Goal: Task Accomplishment & Management: Manage account settings

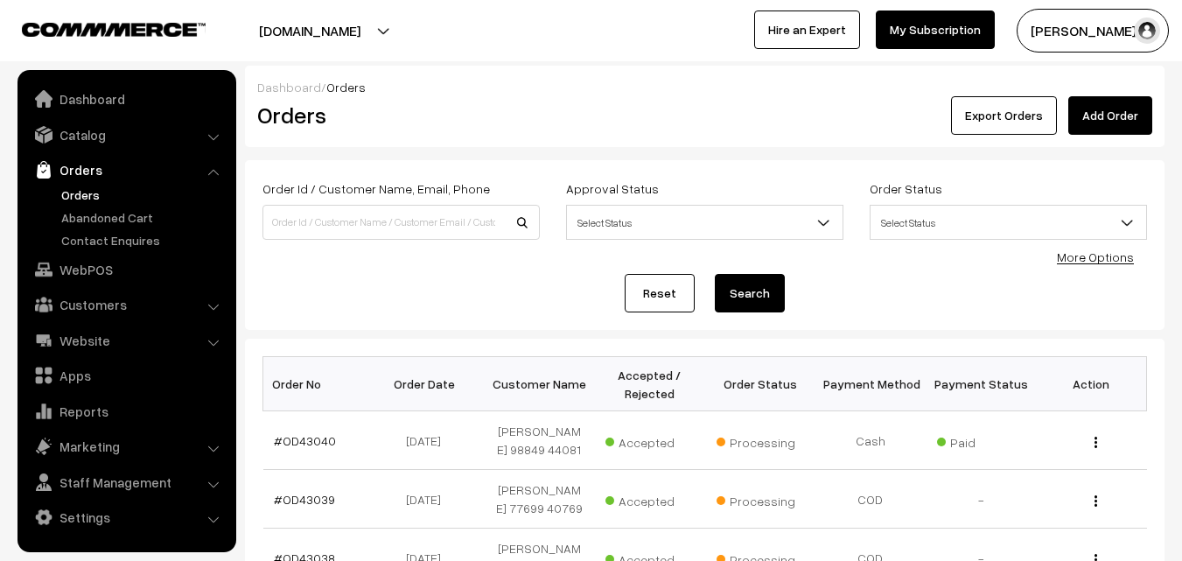
click at [1111, 265] on div "More Options" at bounding box center [1095, 257] width 77 height 18
click at [1111, 253] on link "More Options" at bounding box center [1095, 256] width 77 height 15
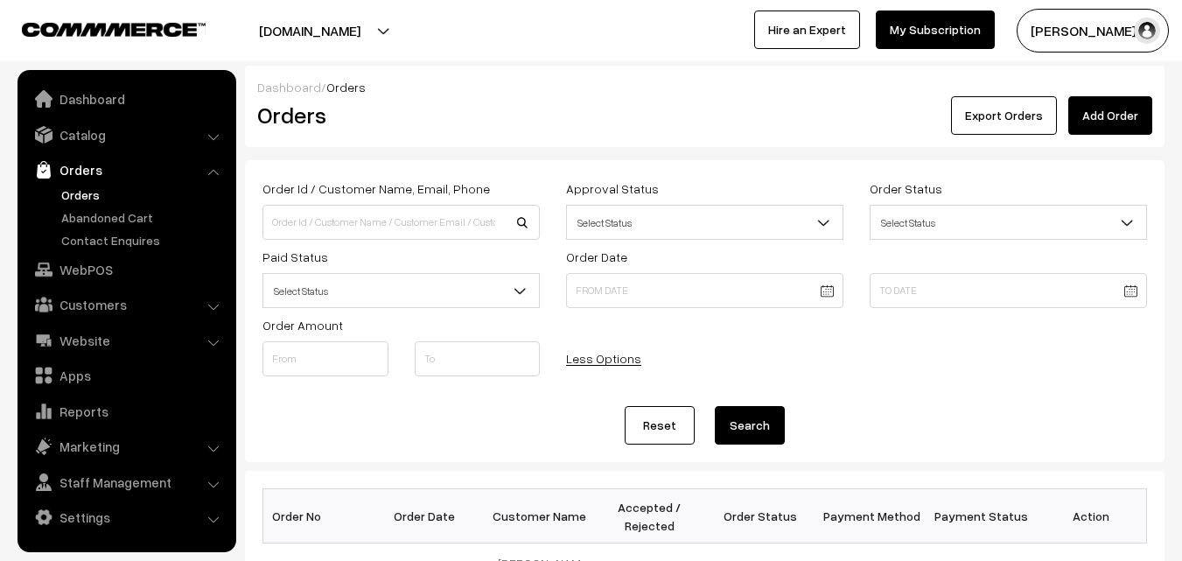
click at [312, 289] on span "Select Status" at bounding box center [401, 291] width 276 height 31
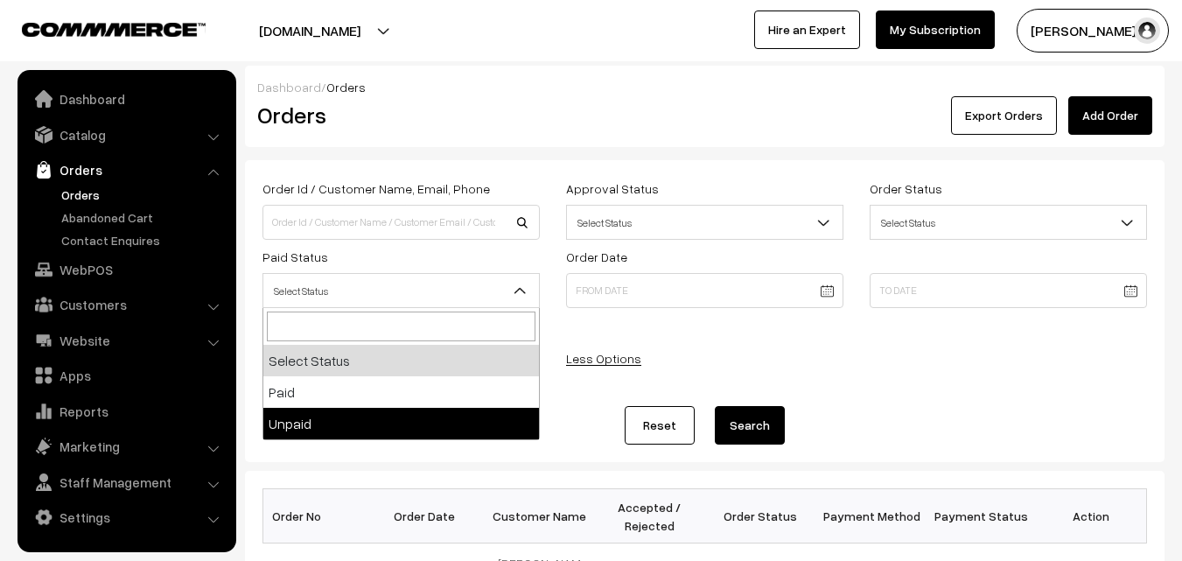
drag, startPoint x: 952, startPoint y: 326, endPoint x: 900, endPoint y: 324, distance: 52.6
click at [955, 326] on div "Order Id / Customer Name, Email, Phone Approval Status Select Status Awaiting A…" at bounding box center [704, 283] width 911 height 211
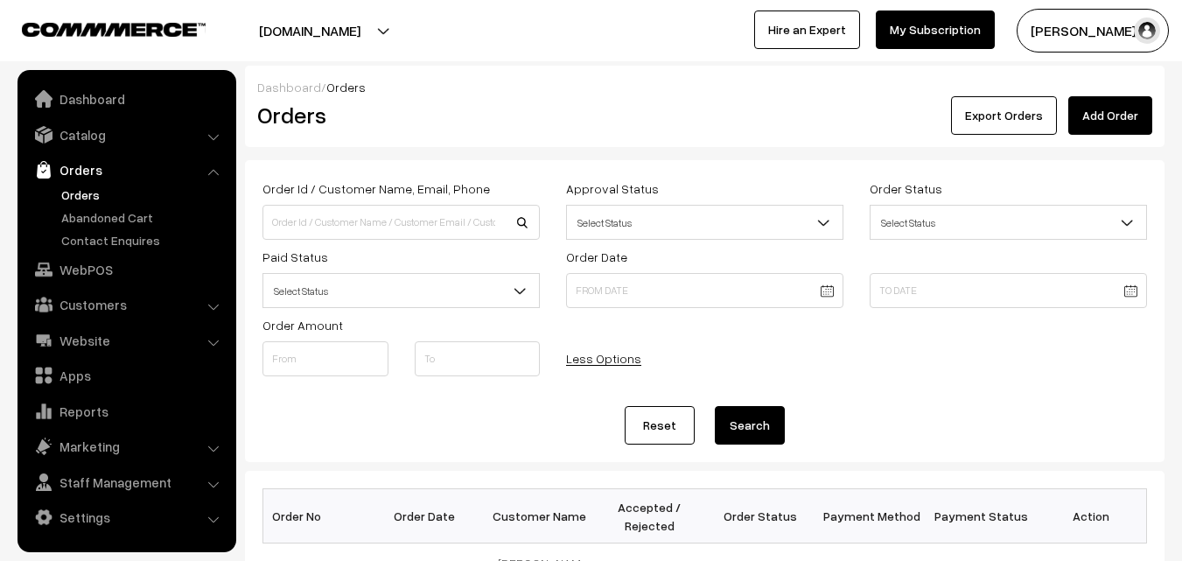
click at [91, 179] on link "Orders" at bounding box center [126, 170] width 208 height 32
click at [84, 194] on link "Orders" at bounding box center [143, 195] width 173 height 18
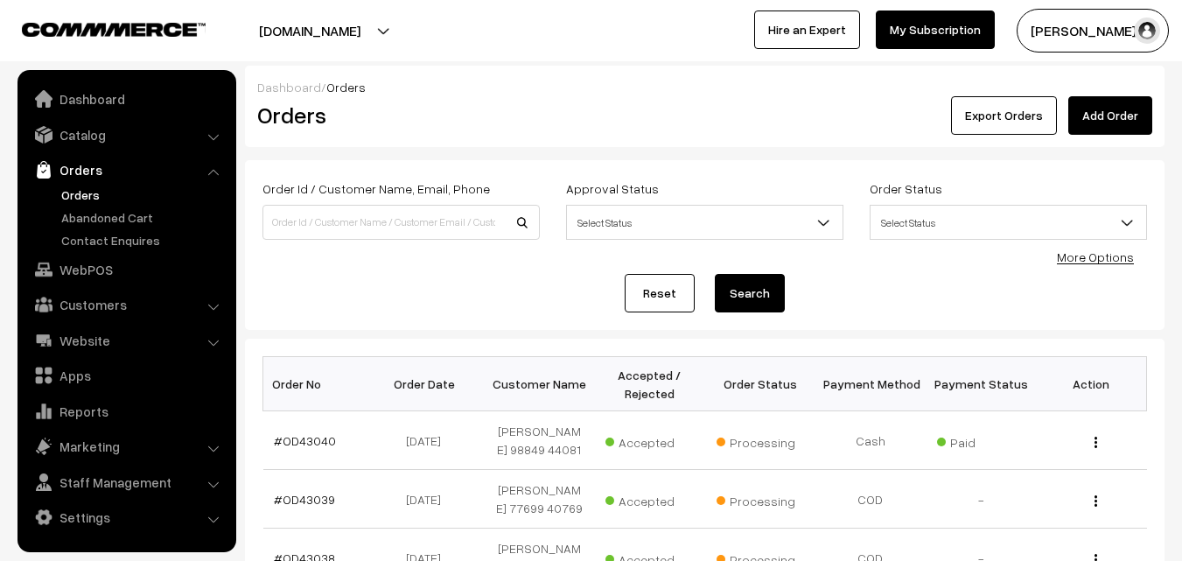
drag, startPoint x: 1117, startPoint y: 259, endPoint x: 803, endPoint y: 258, distance: 313.3
click at [1117, 260] on link "More Options" at bounding box center [1095, 256] width 77 height 15
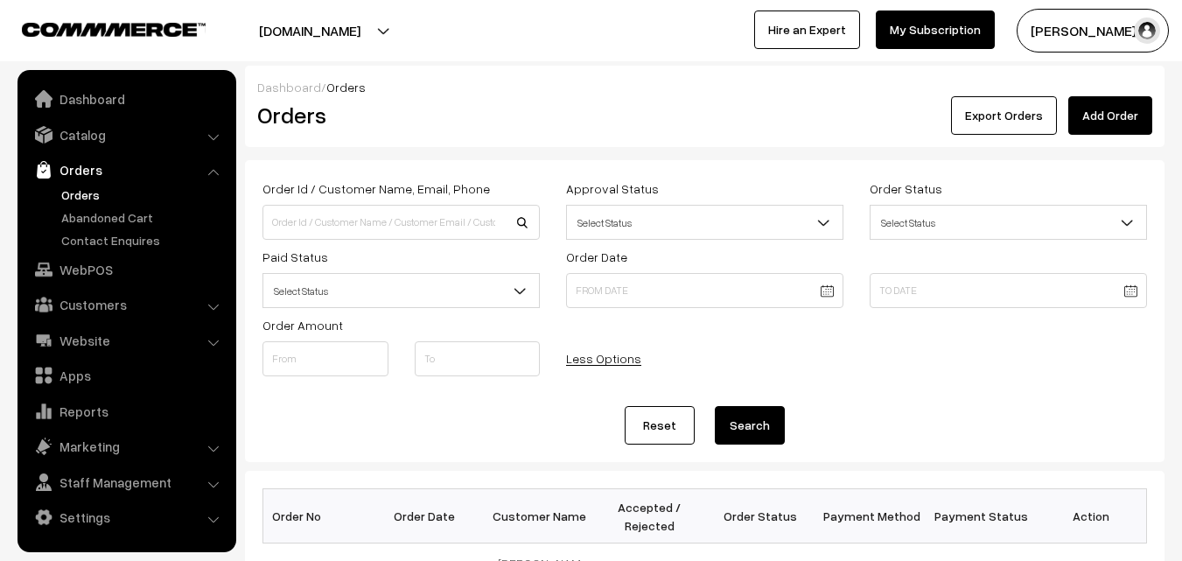
click at [373, 278] on span "Select Status" at bounding box center [401, 291] width 276 height 31
drag, startPoint x: 1108, startPoint y: 379, endPoint x: 158, endPoint y: 379, distance: 949.5
click at [1004, 379] on div "Order Id / Customer Name, Email, Phone Approval Status Select Status Awaiting A…" at bounding box center [704, 283] width 911 height 211
click at [86, 189] on link "Orders" at bounding box center [143, 195] width 173 height 18
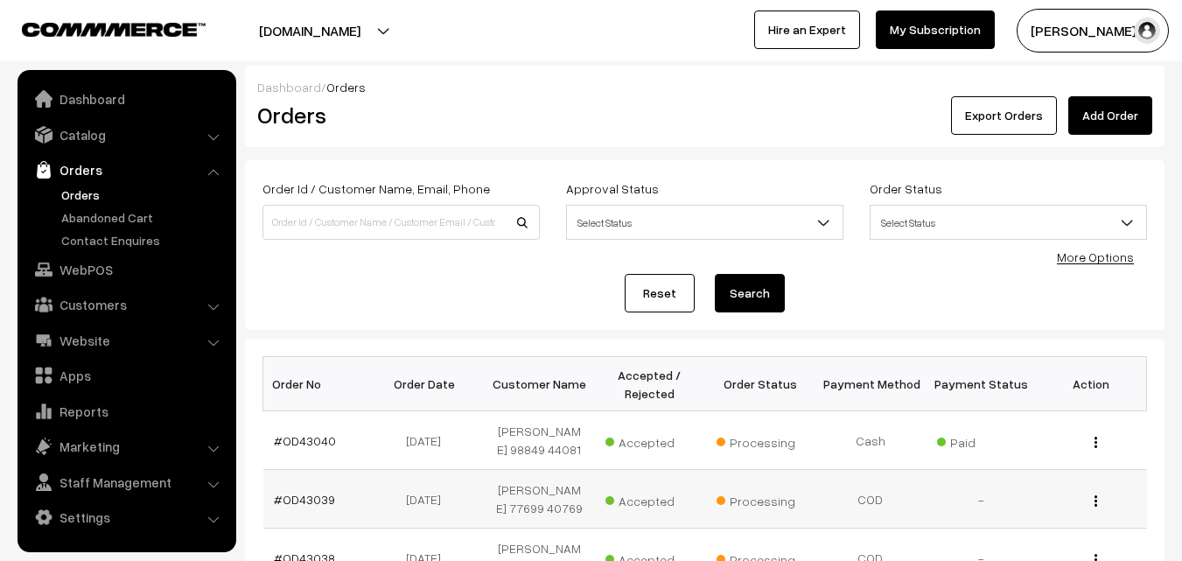
scroll to position [88, 0]
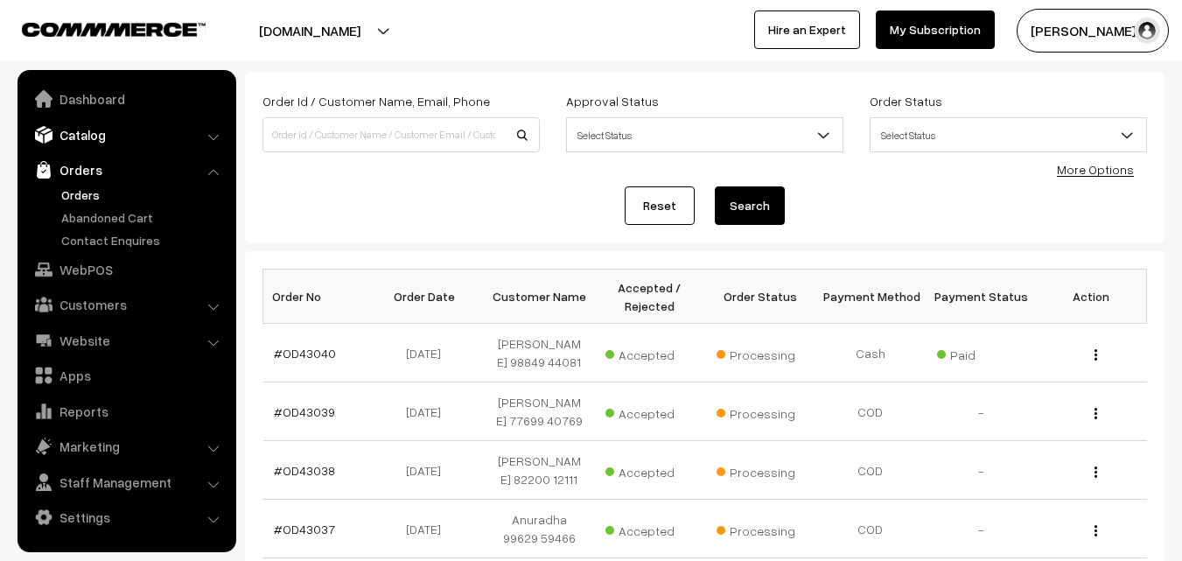
click at [100, 132] on link "Catalog" at bounding box center [126, 135] width 208 height 32
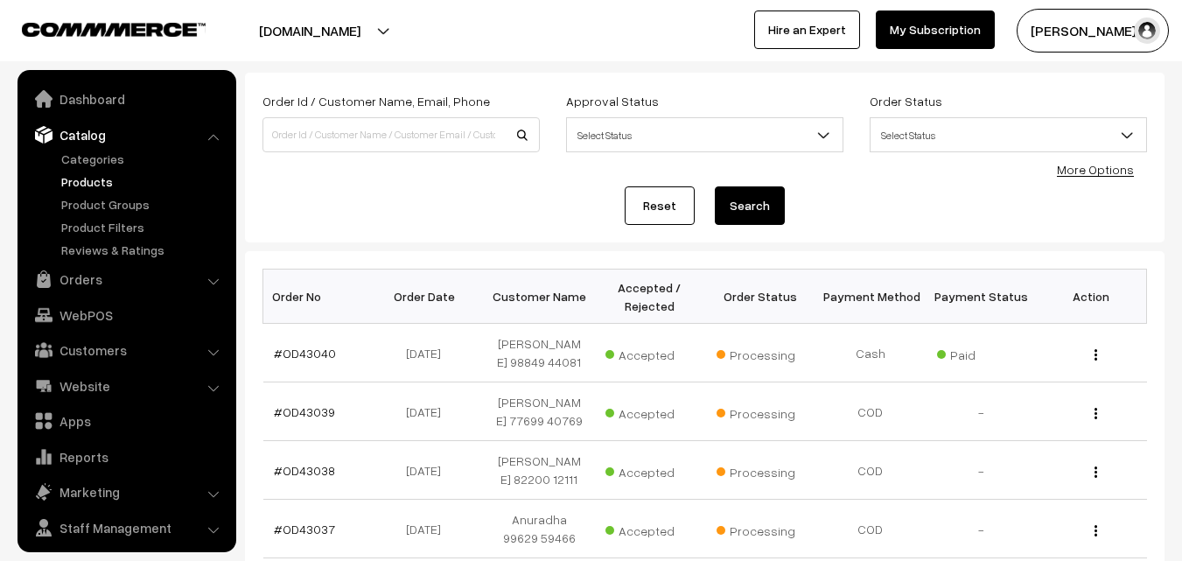
click at [89, 182] on link "Products" at bounding box center [143, 181] width 173 height 18
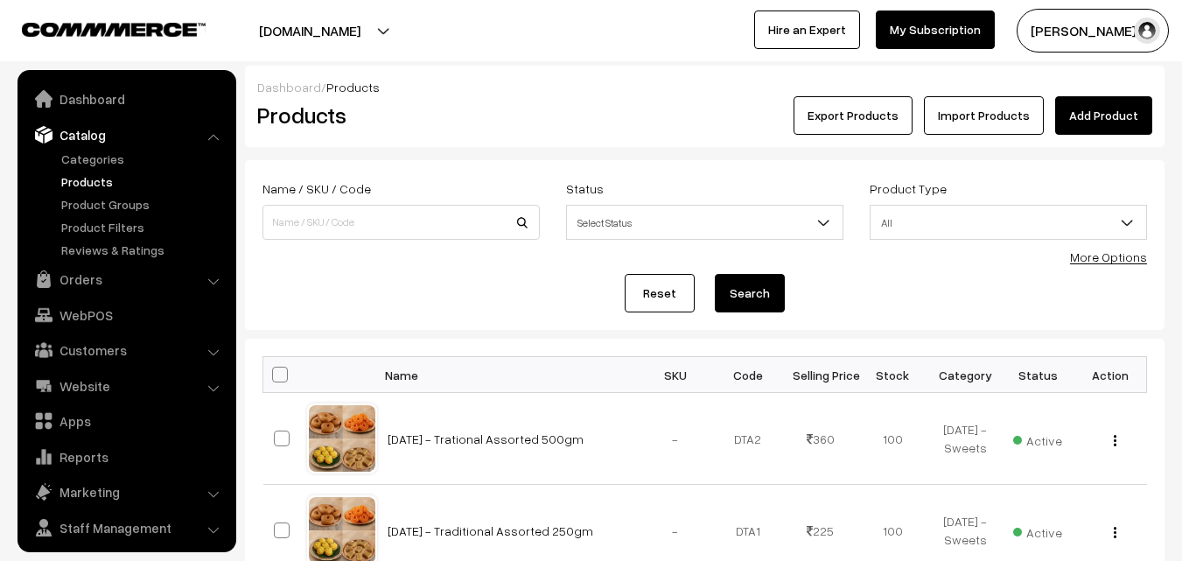
scroll to position [44, 0]
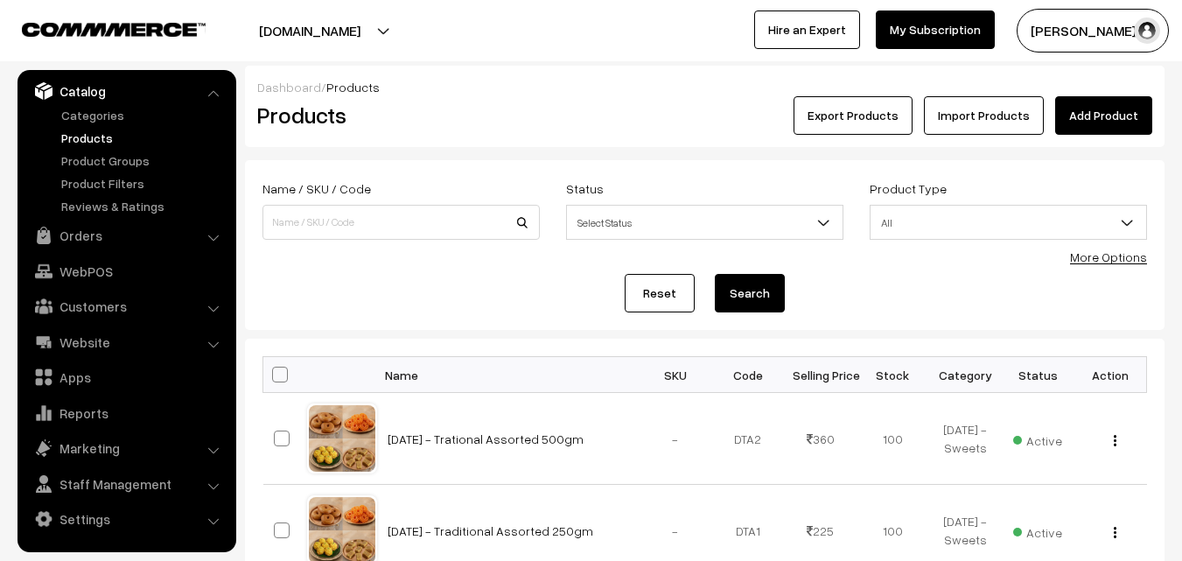
click at [1121, 258] on link "More Options" at bounding box center [1108, 256] width 77 height 15
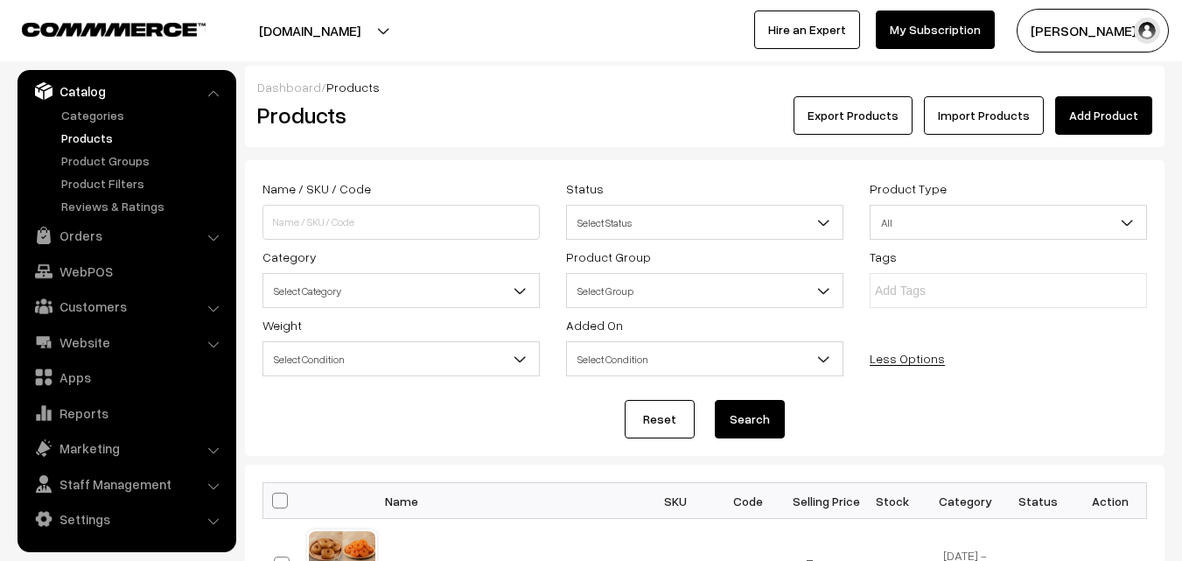
click at [358, 265] on div "Category Select Category Navarathri Return Gift Snacks Vijayadasami & Ayudha Po…" at bounding box center [401, 277] width 304 height 62
click at [358, 279] on span "Select Category" at bounding box center [401, 291] width 276 height 31
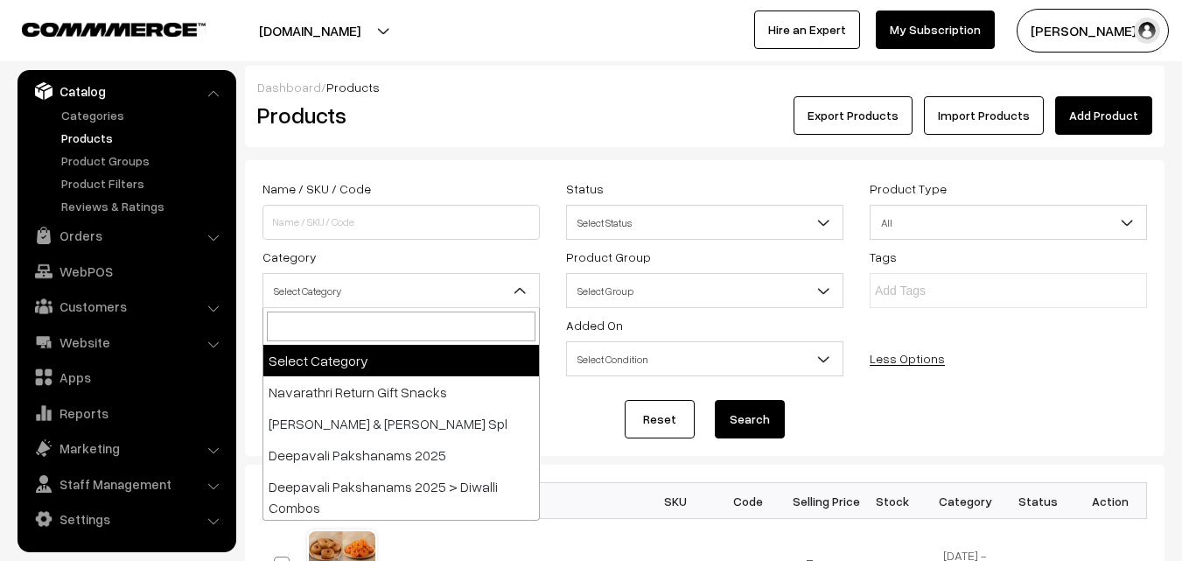
click at [102, 96] on link "Catalog" at bounding box center [126, 91] width 208 height 32
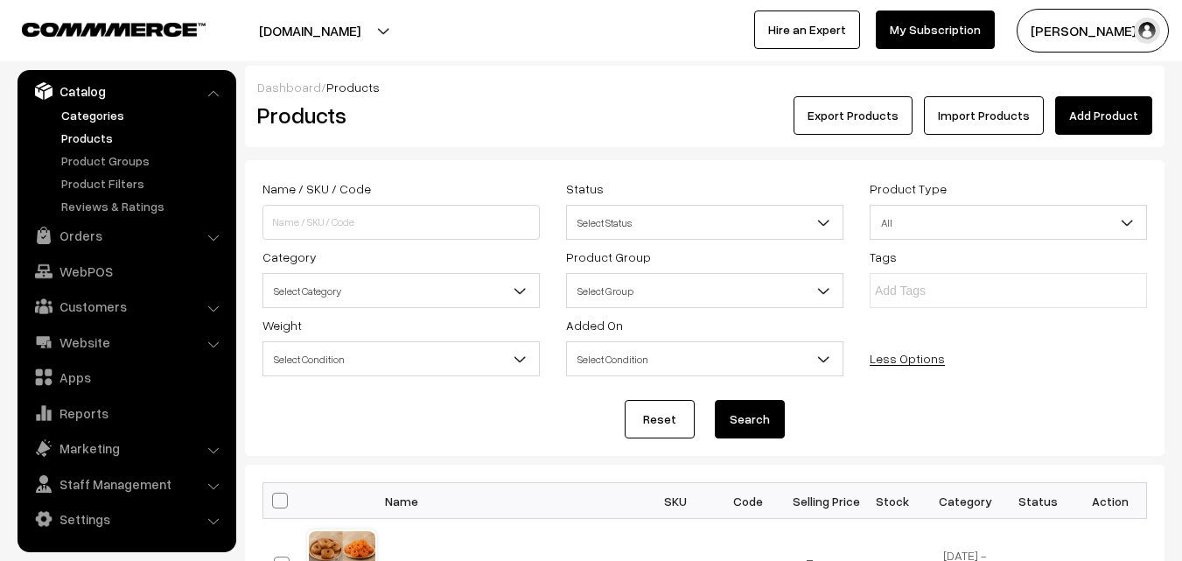
click at [104, 117] on link "Categories" at bounding box center [143, 115] width 173 height 18
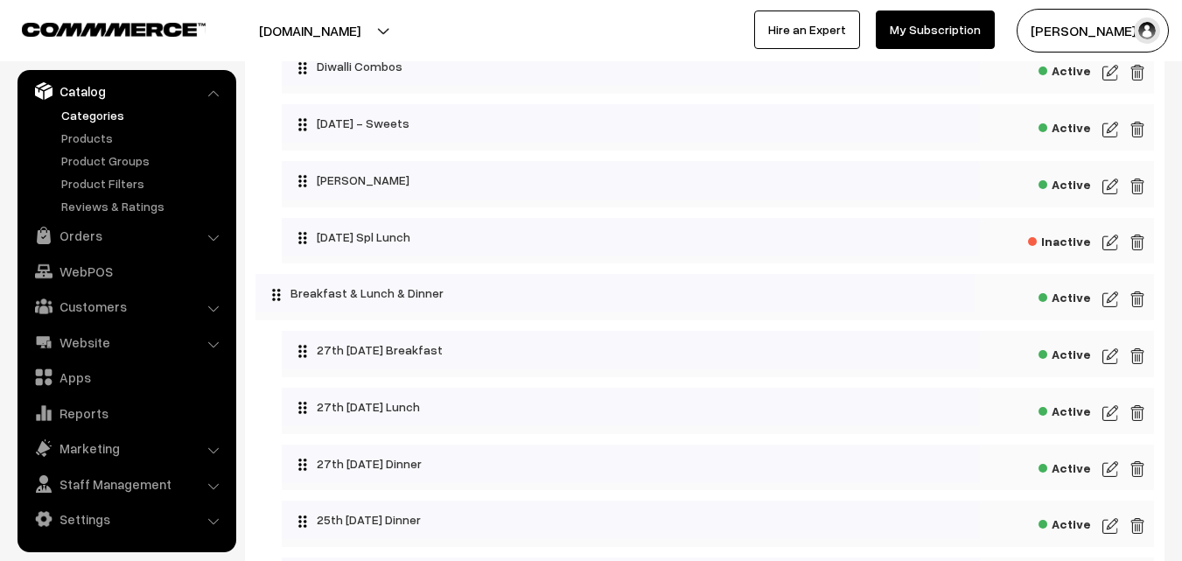
scroll to position [438, 0]
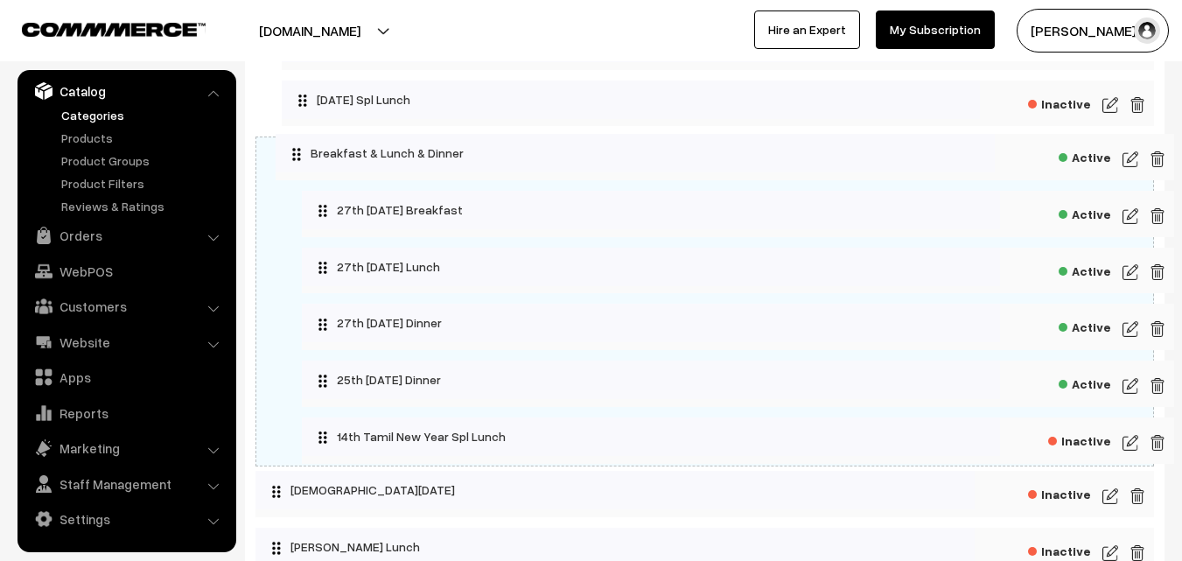
drag, startPoint x: 274, startPoint y: 157, endPoint x: 278, endPoint y: 140, distance: 17.2
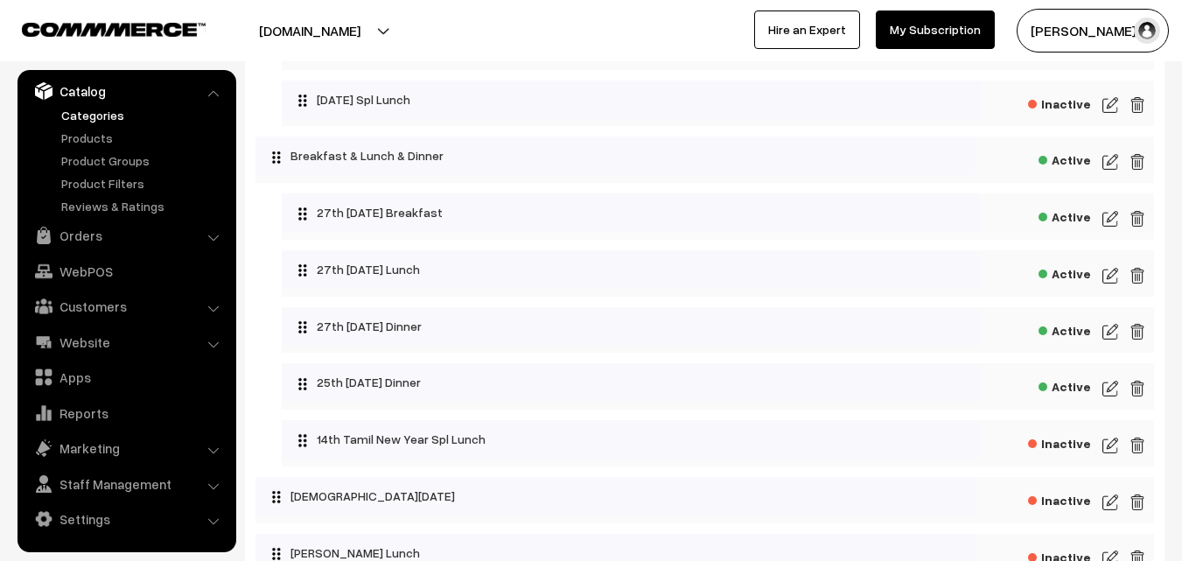
click at [1110, 275] on img at bounding box center [1111, 275] width 16 height 21
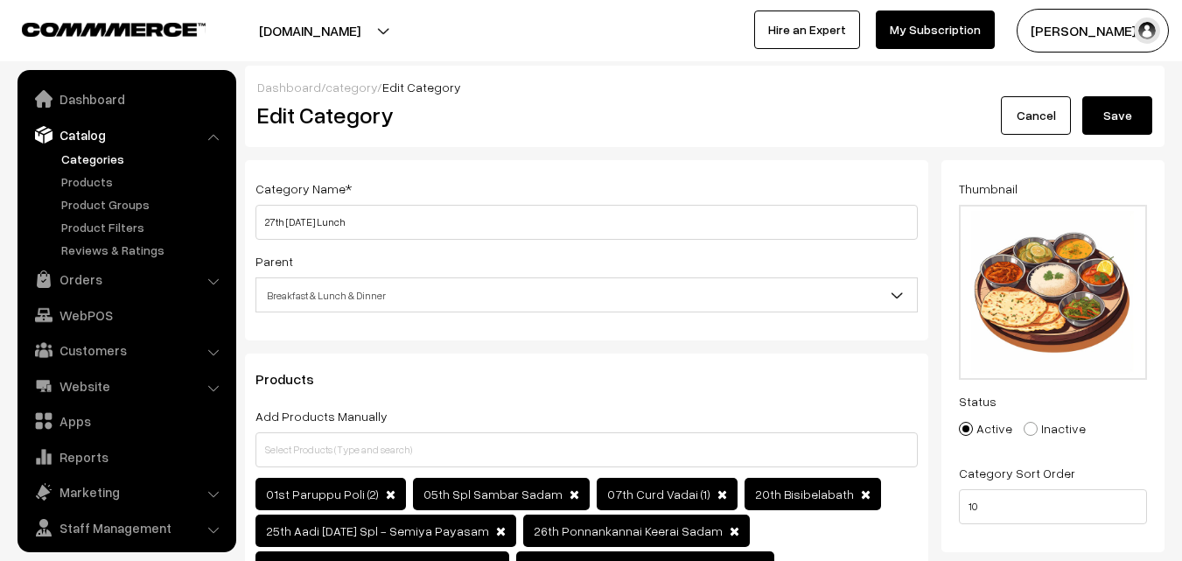
scroll to position [44, 0]
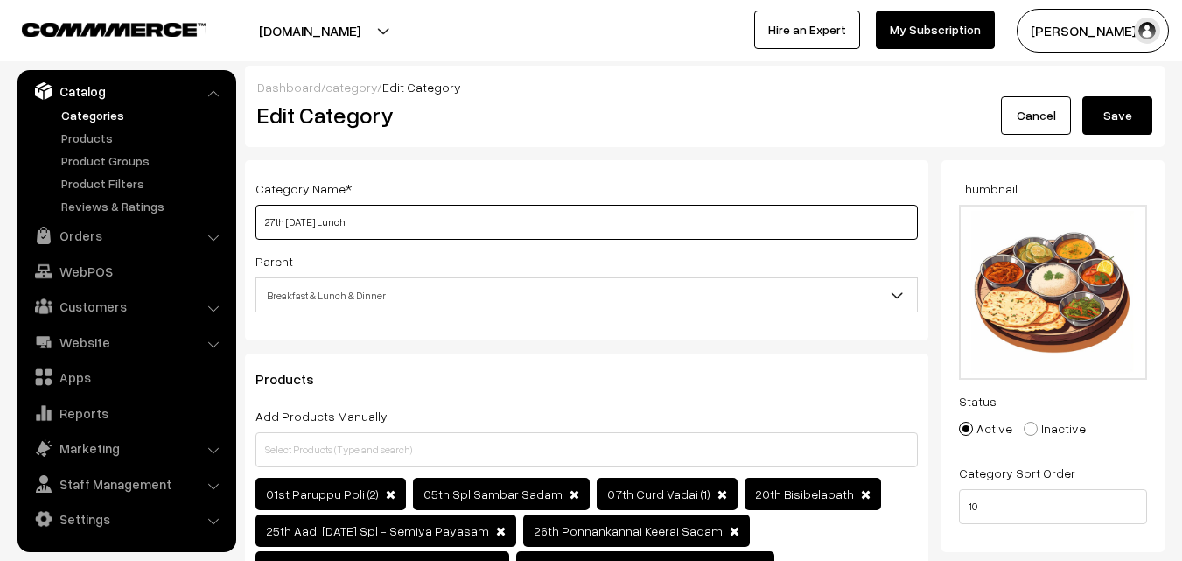
click at [419, 213] on input "27th Saturday Lunch" at bounding box center [587, 222] width 662 height 35
click at [1019, 123] on link "Cancel" at bounding box center [1036, 115] width 70 height 39
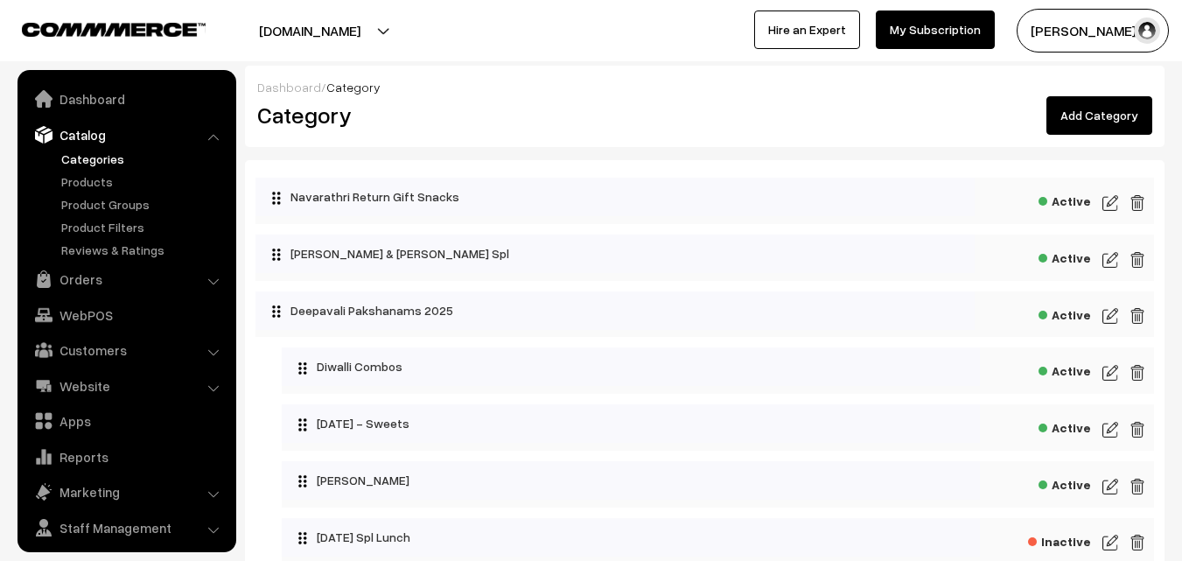
scroll to position [44, 0]
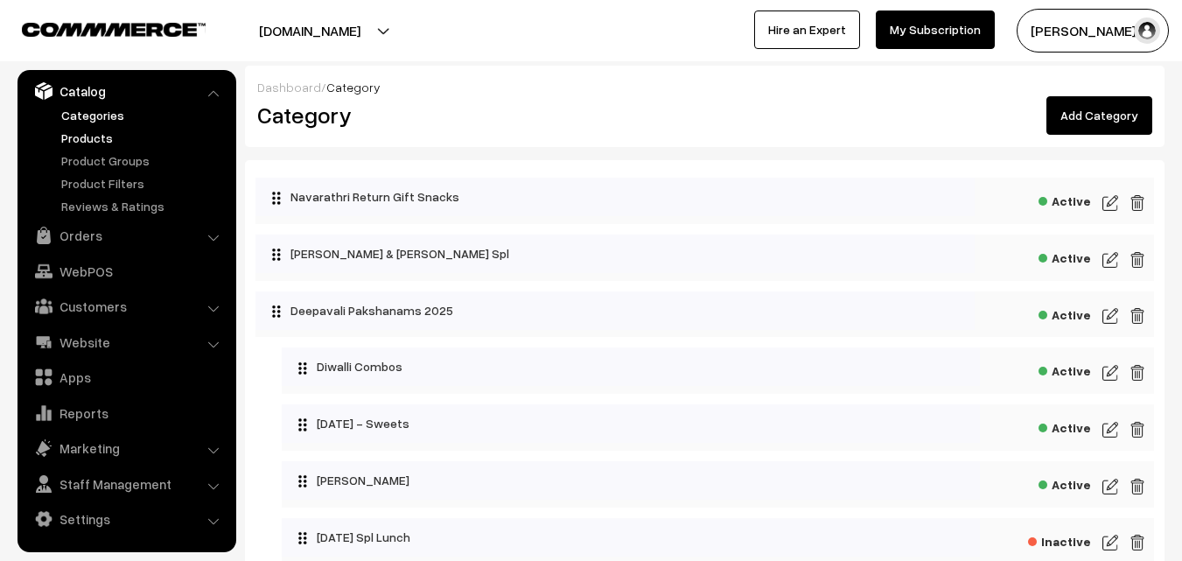
click at [74, 135] on link "Products" at bounding box center [143, 138] width 173 height 18
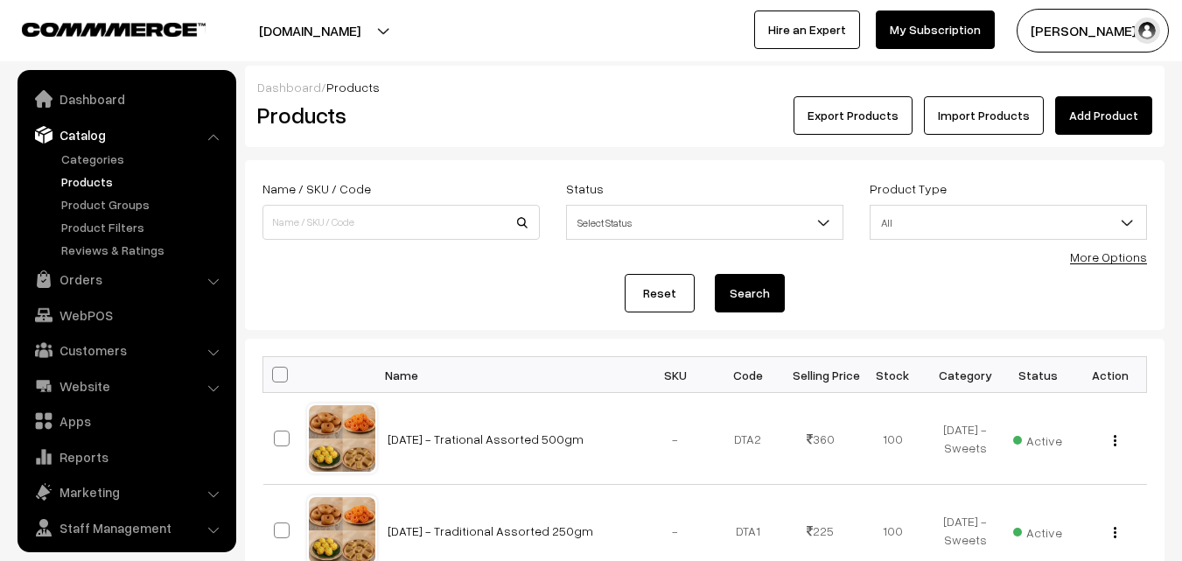
scroll to position [44, 0]
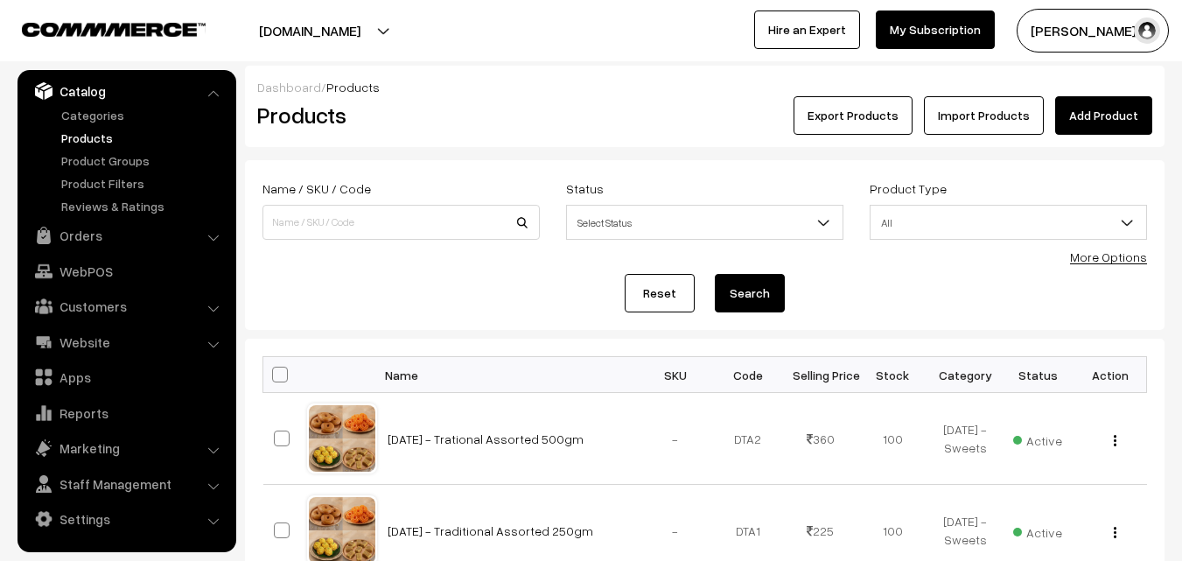
click at [1107, 263] on link "More Options" at bounding box center [1108, 256] width 77 height 15
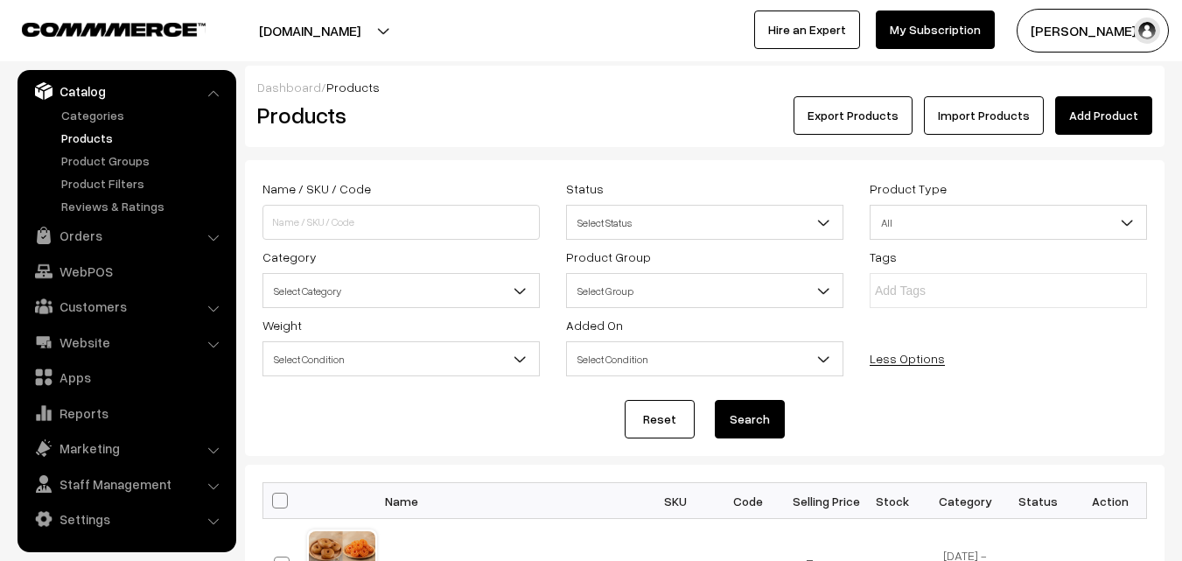
click at [440, 290] on span "Select Category" at bounding box center [401, 291] width 276 height 31
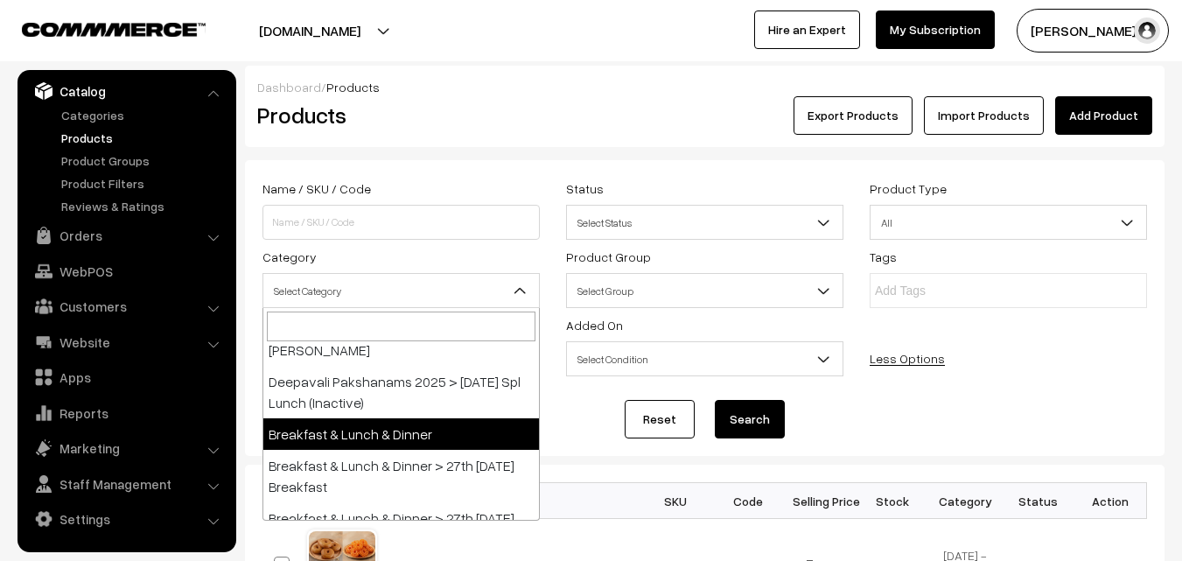
scroll to position [490, 0]
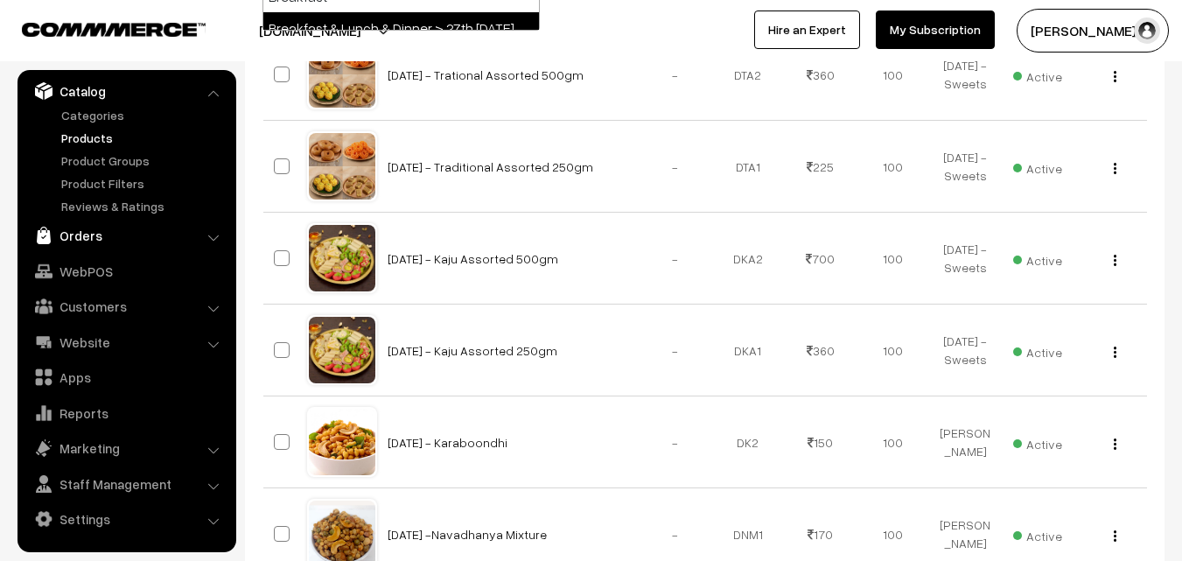
click at [100, 225] on link "Orders" at bounding box center [126, 236] width 208 height 32
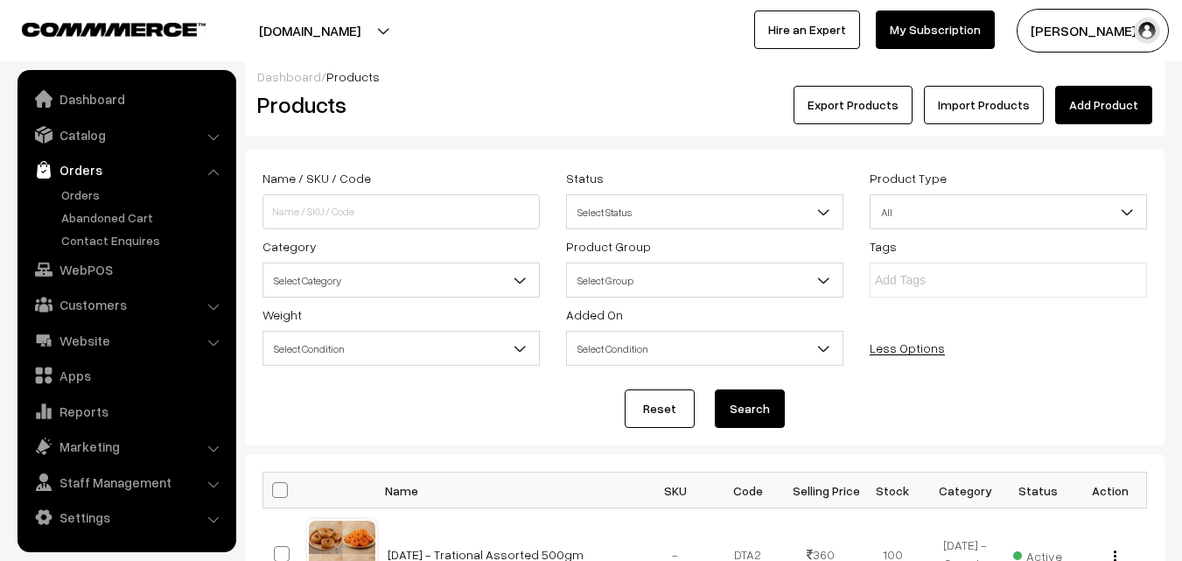
scroll to position [0, 0]
click at [99, 193] on link "Orders" at bounding box center [143, 195] width 173 height 18
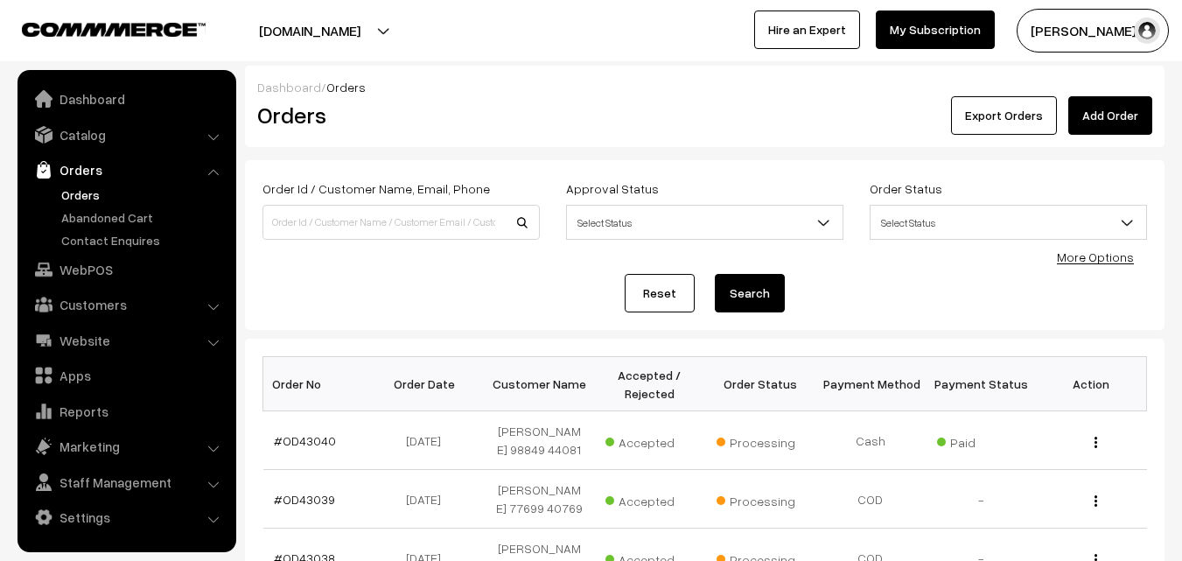
click at [88, 201] on link "Orders" at bounding box center [143, 195] width 173 height 18
click at [89, 193] on link "Orders" at bounding box center [143, 195] width 173 height 18
